Goal: Book appointment/travel/reservation

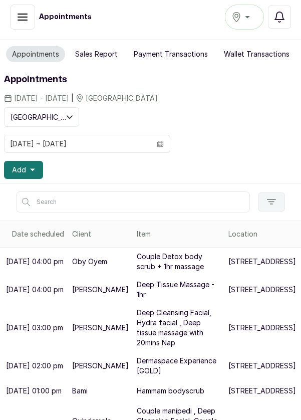
scroll to position [224, 45]
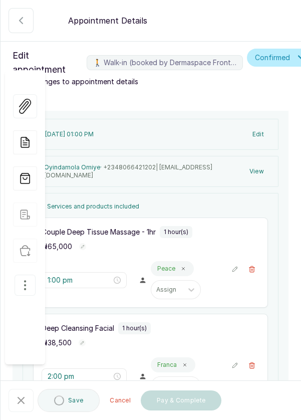
type input "2:00 pm"
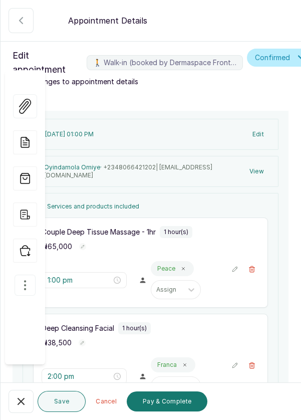
click at [21, 405] on icon "button" at bounding box center [21, 401] width 12 height 12
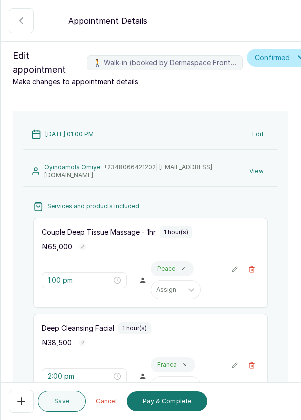
click at [159, 404] on button "Pay & Complete" at bounding box center [167, 401] width 81 height 20
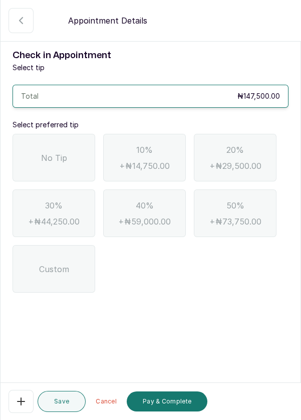
click at [56, 169] on div "No Tip" at bounding box center [54, 158] width 83 height 48
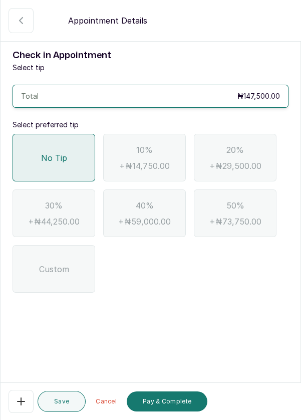
click at [163, 403] on button "Pay & Complete" at bounding box center [167, 401] width 81 height 20
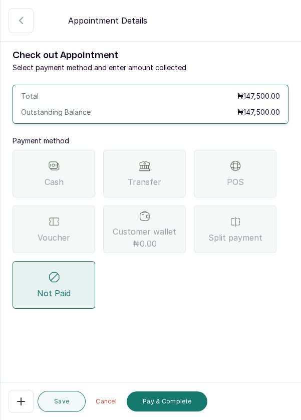
click at [143, 166] on icon at bounding box center [145, 166] width 12 height 12
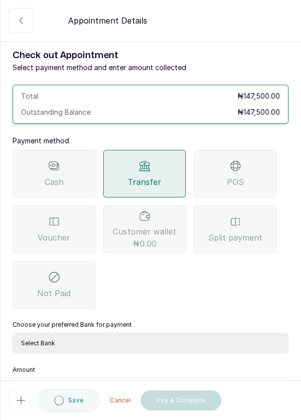
click at [145, 338] on select "Select Bank DERMASPACE ESTHETIC & WELLNESS CENT Sterling Bank DERMASPACEEST/DER…" at bounding box center [151, 342] width 276 height 21
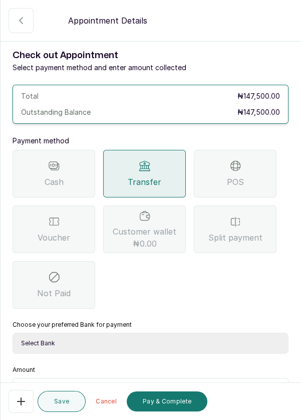
select select "818ea5c0-5b47-4751-8f35-6fc14409c533"
click at [13, 332] on select "Select Bank DERMASPACE ESTHETIC & WELLNESS CENT Sterling Bank DERMASPACEEST/DER…" at bounding box center [151, 342] width 276 height 21
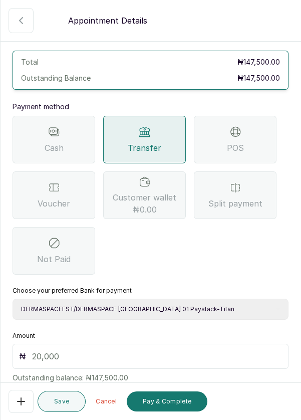
scroll to position [66, 0]
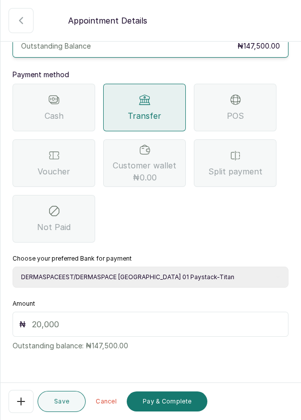
click at [101, 318] on input "text" at bounding box center [157, 324] width 250 height 12
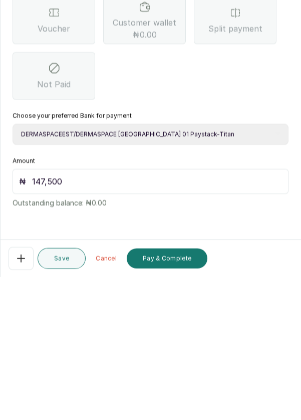
scroll to position [26, 0]
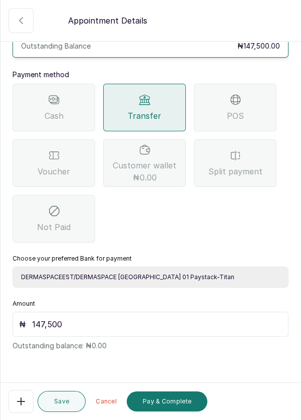
type input "147,500"
click at [168, 402] on button "Pay & Complete" at bounding box center [167, 401] width 81 height 20
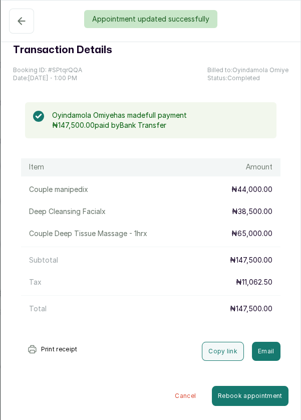
click at [20, 20] on div "Appointment updated successfully" at bounding box center [150, 19] width 301 height 18
click at [18, 23] on div "Appointment updated successfully" at bounding box center [150, 19] width 301 height 18
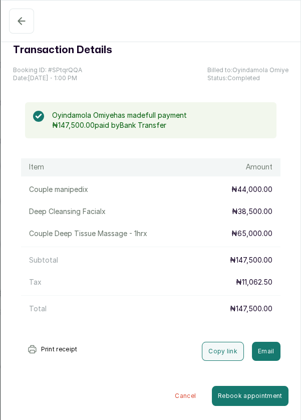
click at [23, 15] on icon "button" at bounding box center [22, 21] width 12 height 12
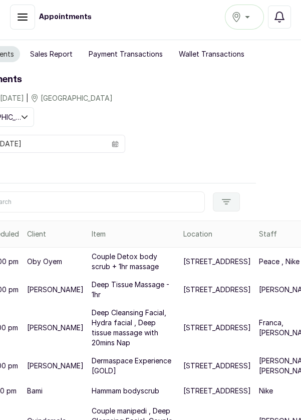
scroll to position [0, 0]
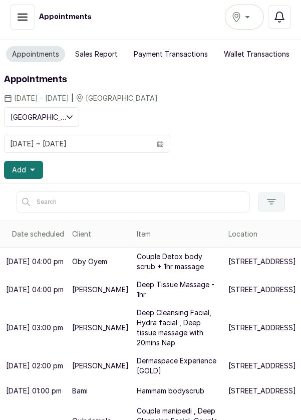
click at [22, 165] on span "Add" at bounding box center [19, 170] width 14 height 10
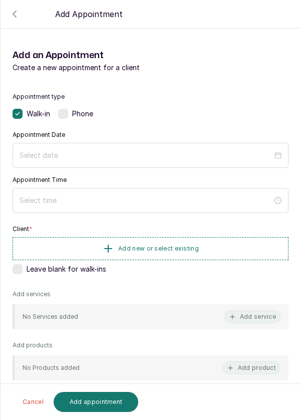
click at [65, 117] on label at bounding box center [63, 114] width 10 height 10
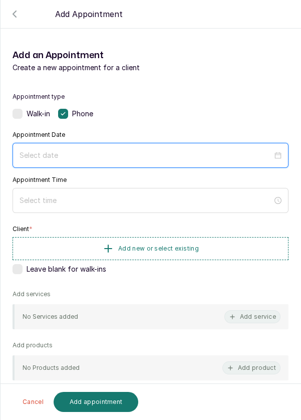
click at [69, 153] on input at bounding box center [146, 155] width 253 height 11
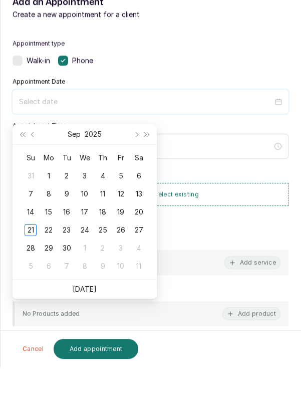
scroll to position [14, 0]
click at [47, 278] on div "22" at bounding box center [49, 283] width 12 height 12
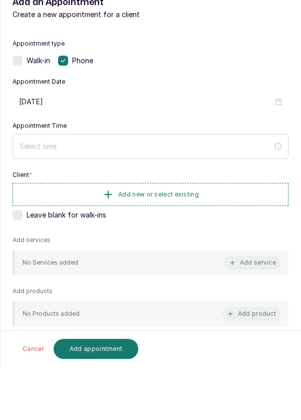
type input "[DATE]"
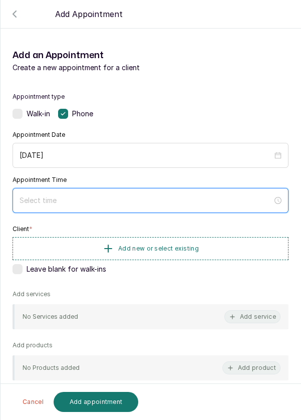
click at [35, 198] on input at bounding box center [146, 200] width 253 height 11
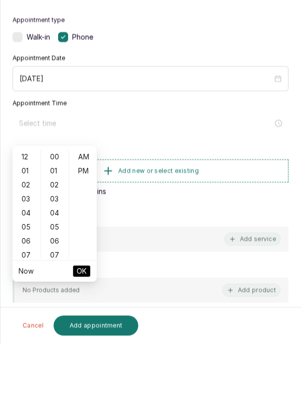
click at [27, 297] on div "05" at bounding box center [27, 303] width 24 height 14
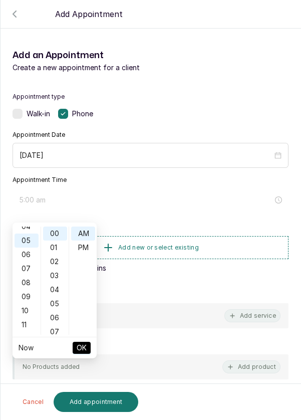
scroll to position [70, 0]
click at [86, 240] on div "PM" at bounding box center [83, 247] width 24 height 14
type input "5:00 pm"
click at [82, 339] on span "OK" at bounding box center [82, 347] width 10 height 19
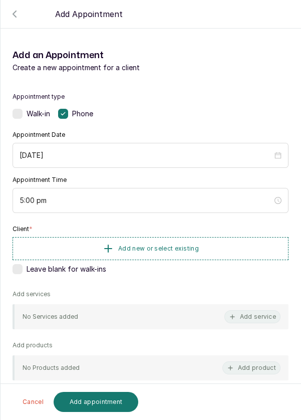
click at [153, 249] on span "Add new or select existing" at bounding box center [158, 248] width 81 height 8
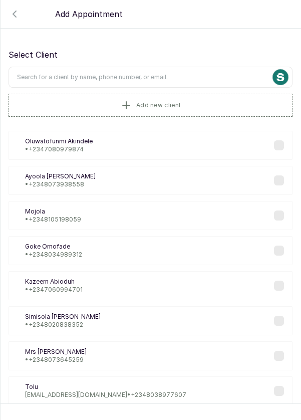
click at [67, 74] on input "text" at bounding box center [151, 77] width 284 height 21
type input "D"
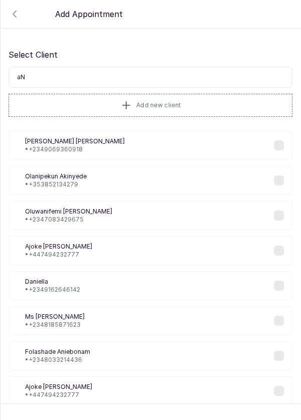
type input "a"
type input "[PERSON_NAME]"
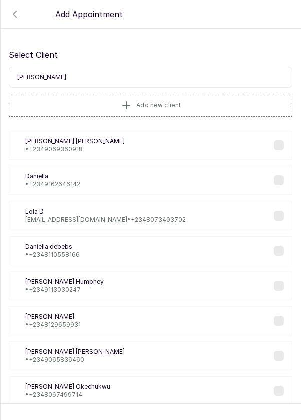
click at [85, 187] on div "[PERSON_NAME] • [PHONE_NUMBER]" at bounding box center [151, 180] width 284 height 29
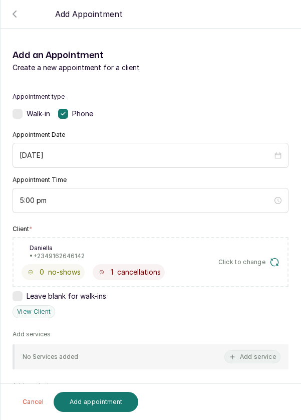
click at [263, 356] on button "Add service" at bounding box center [252, 356] width 56 height 13
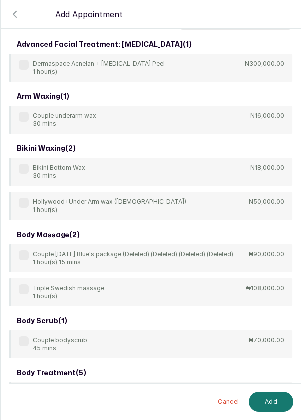
scroll to position [0, 0]
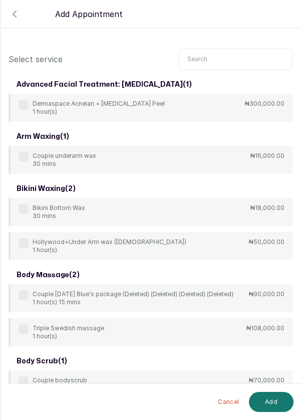
click at [213, 61] on input "text" at bounding box center [236, 59] width 114 height 21
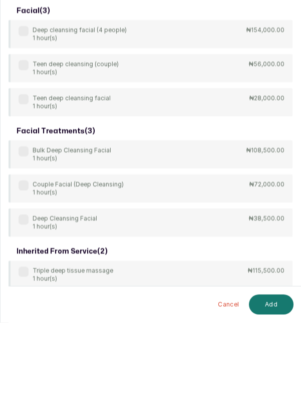
scroll to position [14, 0]
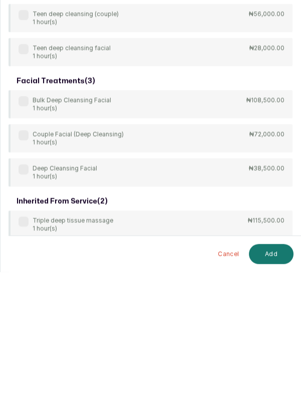
type input "[PERSON_NAME]"
click at [20, 327] on div "body treatment: massage ( 9 ) 4Hands Deep Tissue Massage 45 mins ₦55,000.00 Bul…" at bounding box center [151, 97] width 284 height 645
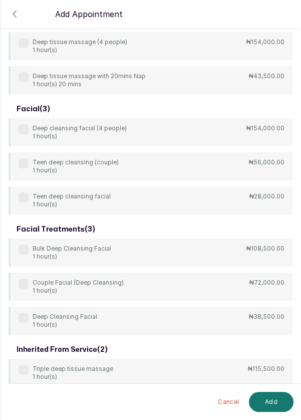
scroll to position [301, 0]
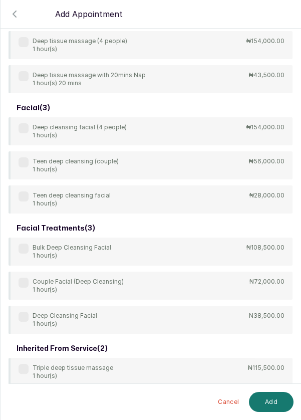
click at [19, 316] on label at bounding box center [24, 316] width 10 height 10
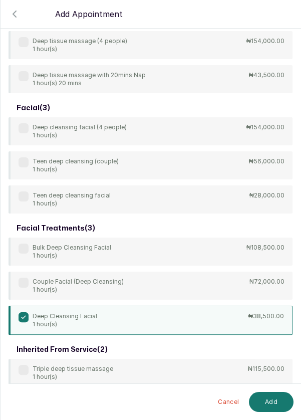
click at [270, 407] on button "Add" at bounding box center [271, 401] width 45 height 20
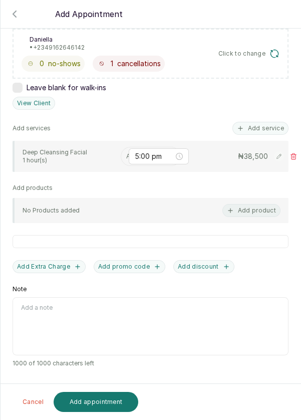
scroll to position [157, 0]
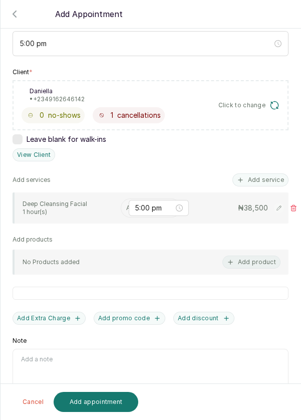
click at [126, 205] on input "text" at bounding box center [127, 207] width 2 height 7
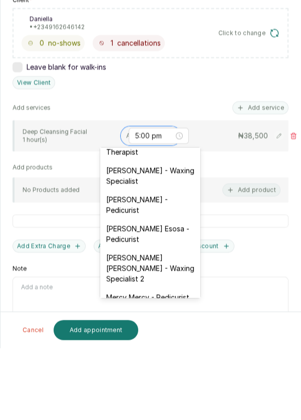
scroll to position [72, 0]
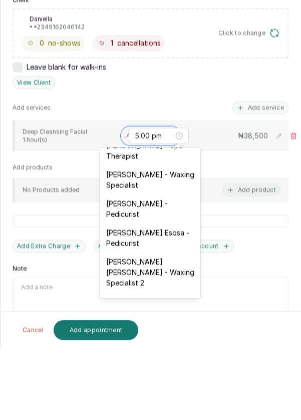
click at [162, 253] on div "[PERSON_NAME] - Waxing Specialist" at bounding box center [150, 251] width 100 height 29
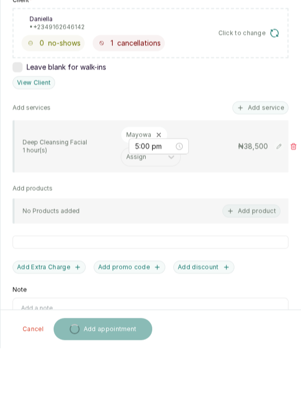
scroll to position [14, 0]
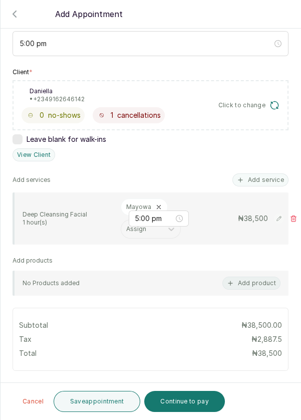
click at [89, 394] on button "Save appointment" at bounding box center [97, 400] width 87 height 21
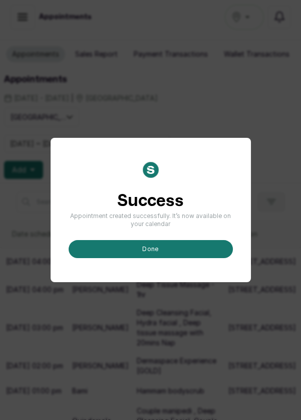
click at [155, 258] on button "done" at bounding box center [151, 249] width 164 height 18
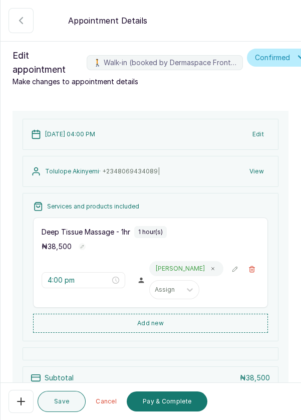
scroll to position [116, 0]
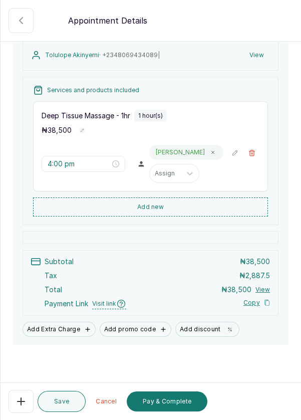
click at [162, 400] on button "Pay & Complete" at bounding box center [167, 401] width 81 height 20
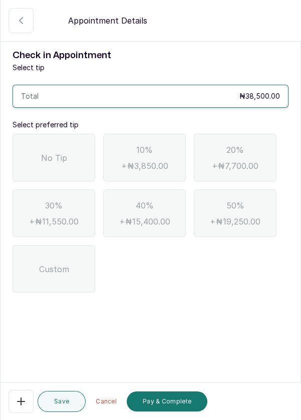
scroll to position [0, 0]
click at [66, 163] on div "No Tip" at bounding box center [54, 158] width 83 height 48
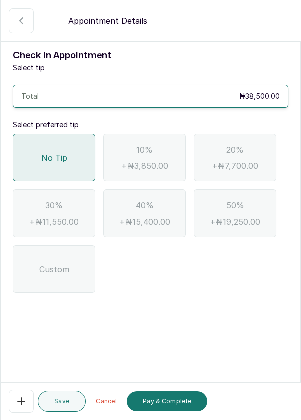
click at [161, 398] on button "Pay & Complete" at bounding box center [167, 401] width 81 height 20
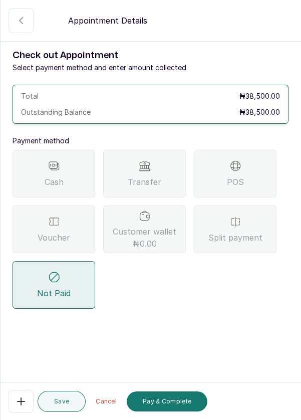
click at [58, 225] on icon at bounding box center [54, 221] width 12 height 12
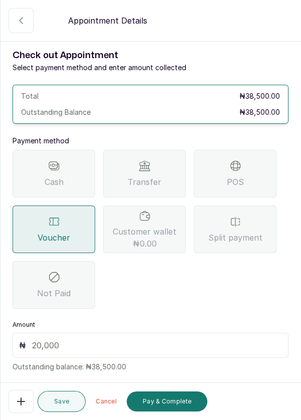
click at [51, 344] on input "text" at bounding box center [157, 345] width 250 height 12
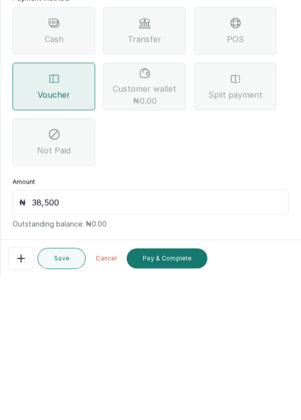
scroll to position [14, 0]
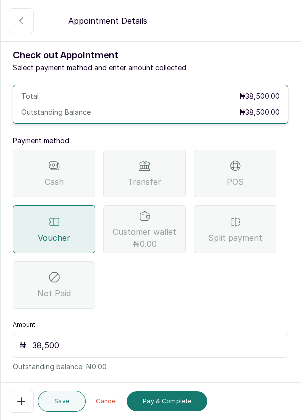
type input "38,500"
click at [166, 399] on button "Pay & Complete" at bounding box center [167, 401] width 81 height 20
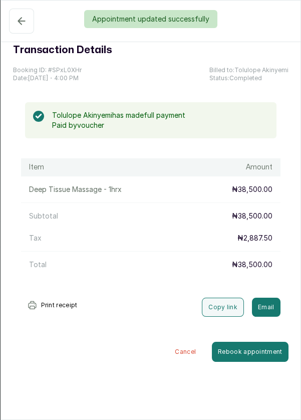
click at [20, 15] on div "Appointment updated successfully" at bounding box center [150, 19] width 301 height 18
click at [16, 23] on div "Appointment updated successfully" at bounding box center [150, 19] width 301 height 18
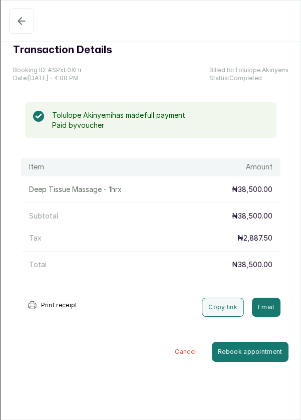
click at [21, 25] on icon "button" at bounding box center [22, 21] width 12 height 12
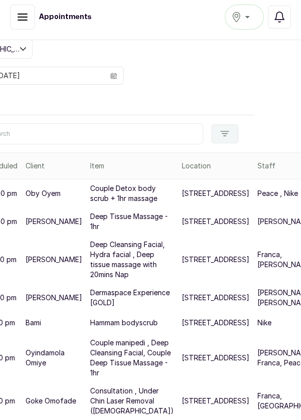
scroll to position [37, 0]
